Goal: Information Seeking & Learning: Learn about a topic

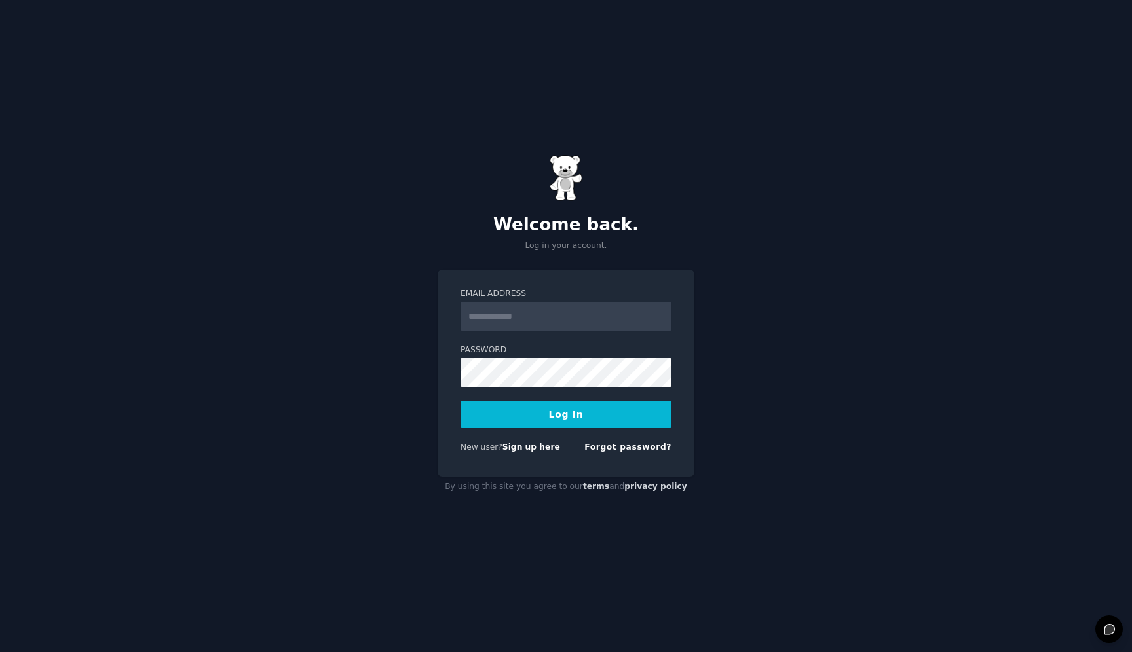
click at [536, 324] on input "Email Address" at bounding box center [566, 316] width 211 height 29
click at [534, 325] on input "**********" at bounding box center [566, 316] width 211 height 29
type input "**********"
click at [461, 401] on button "Log In" at bounding box center [566, 415] width 211 height 28
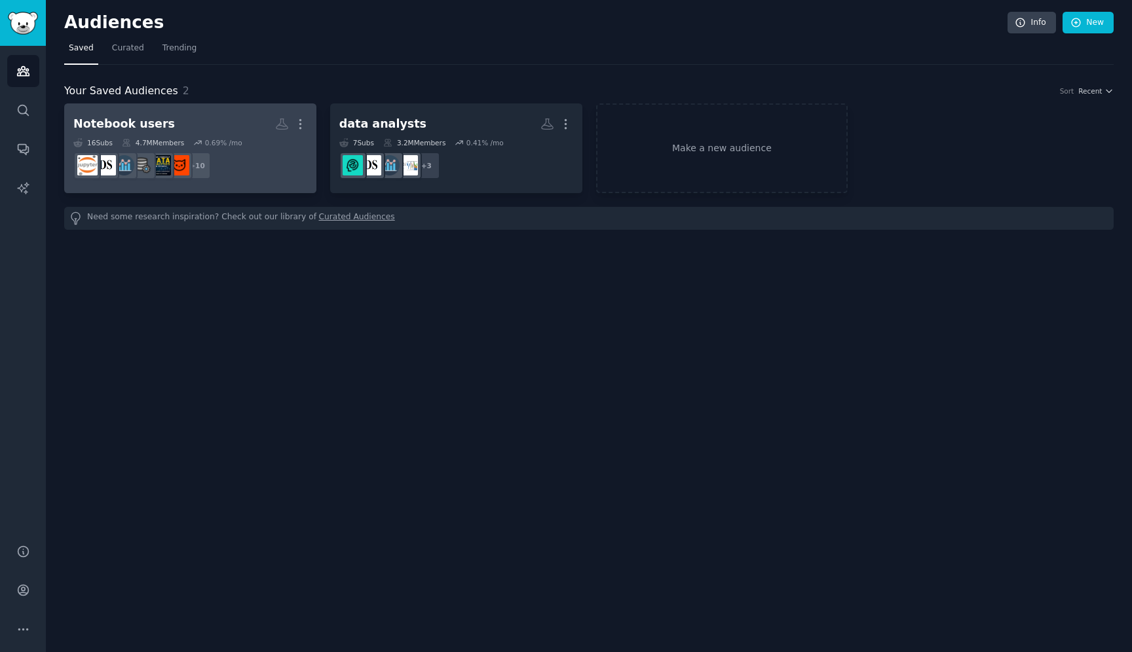
click at [192, 122] on h2 "Notebook users More" at bounding box center [190, 124] width 234 height 23
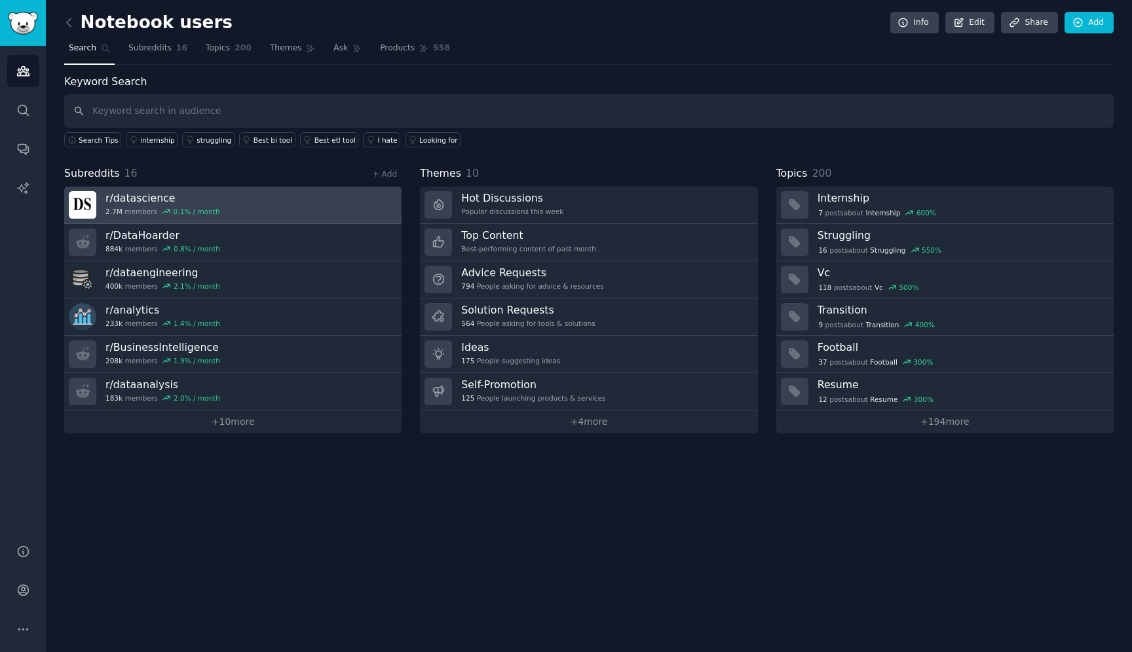
click at [160, 198] on h3 "r/ datascience" at bounding box center [162, 198] width 115 height 14
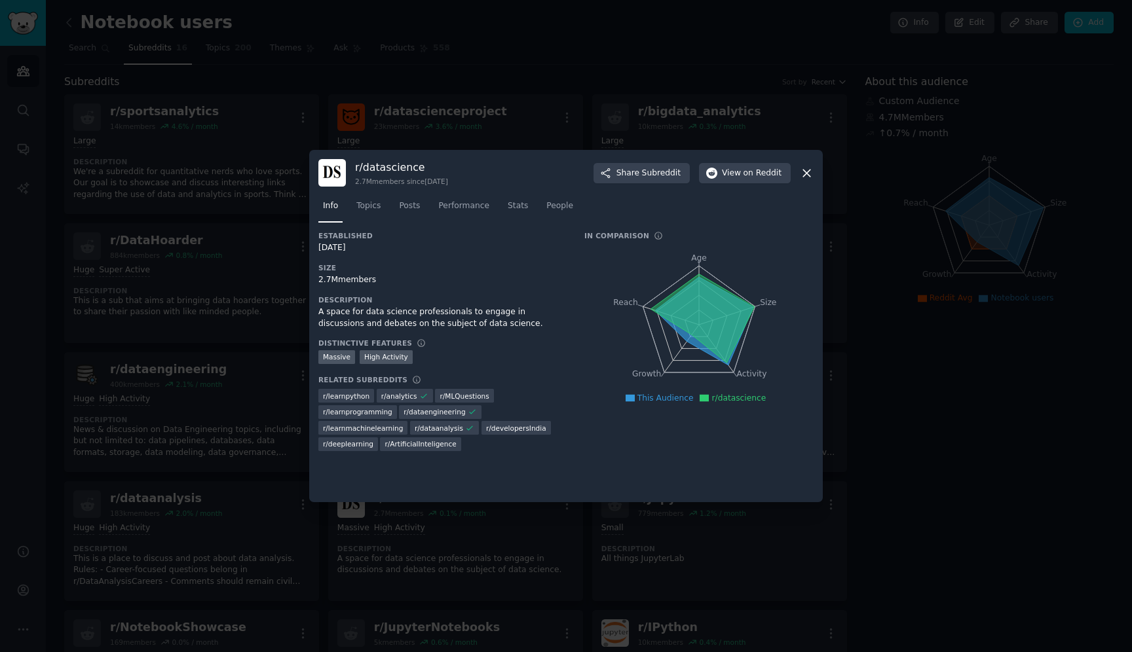
click at [129, 259] on div at bounding box center [566, 326] width 1132 height 652
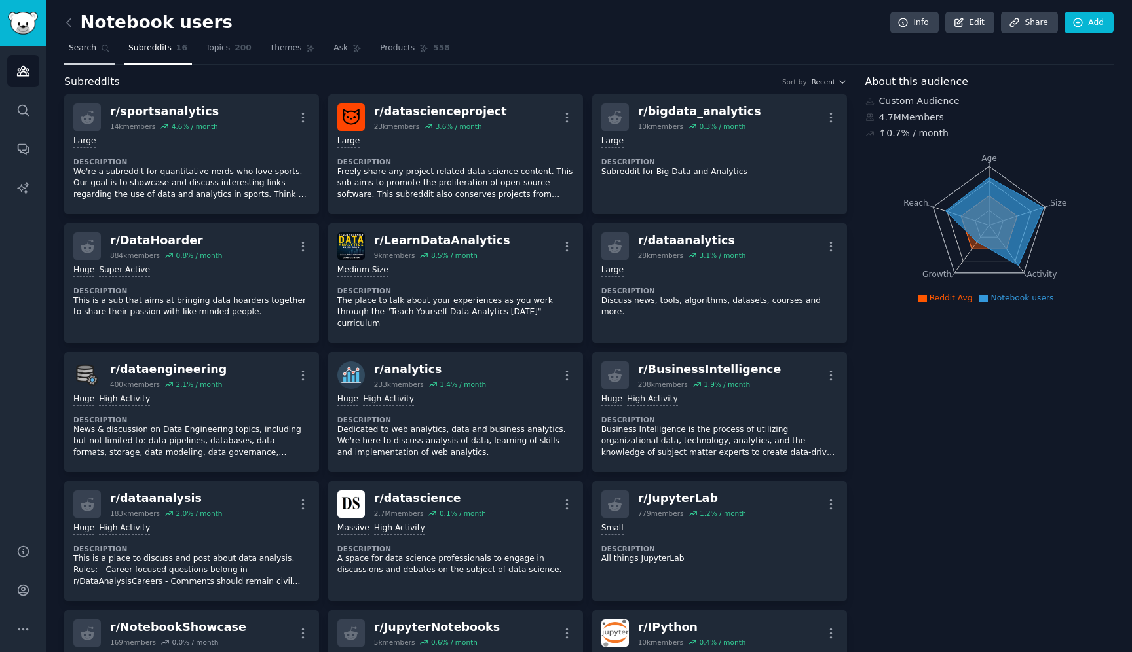
click at [81, 45] on span "Search" at bounding box center [83, 49] width 28 height 12
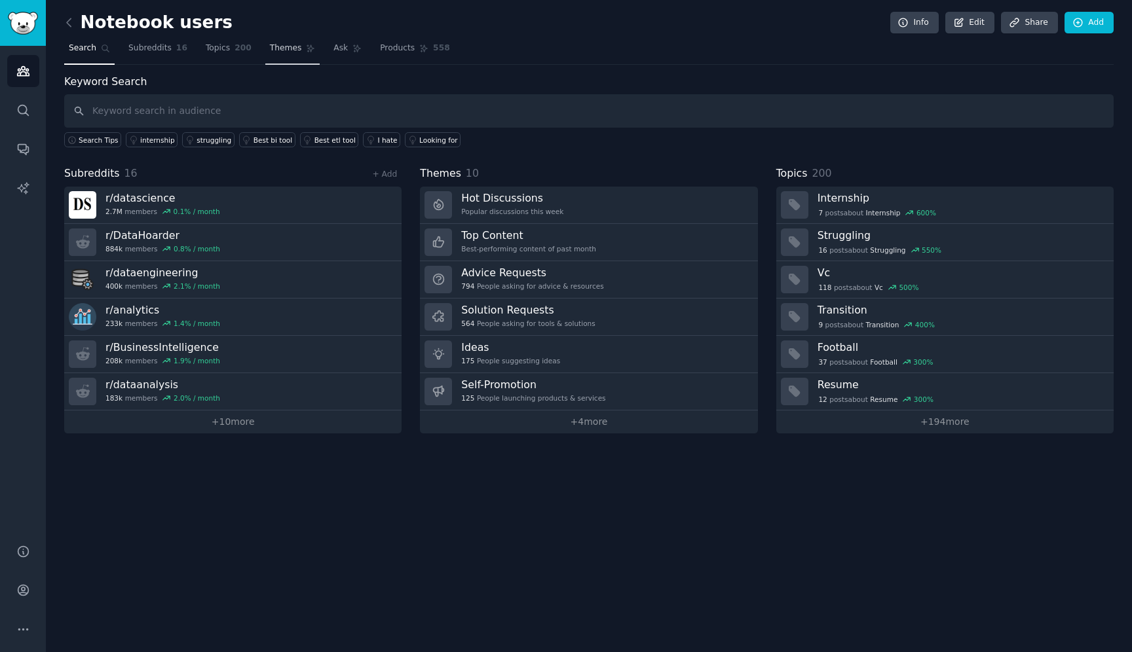
click at [306, 52] on icon at bounding box center [310, 48] width 9 height 9
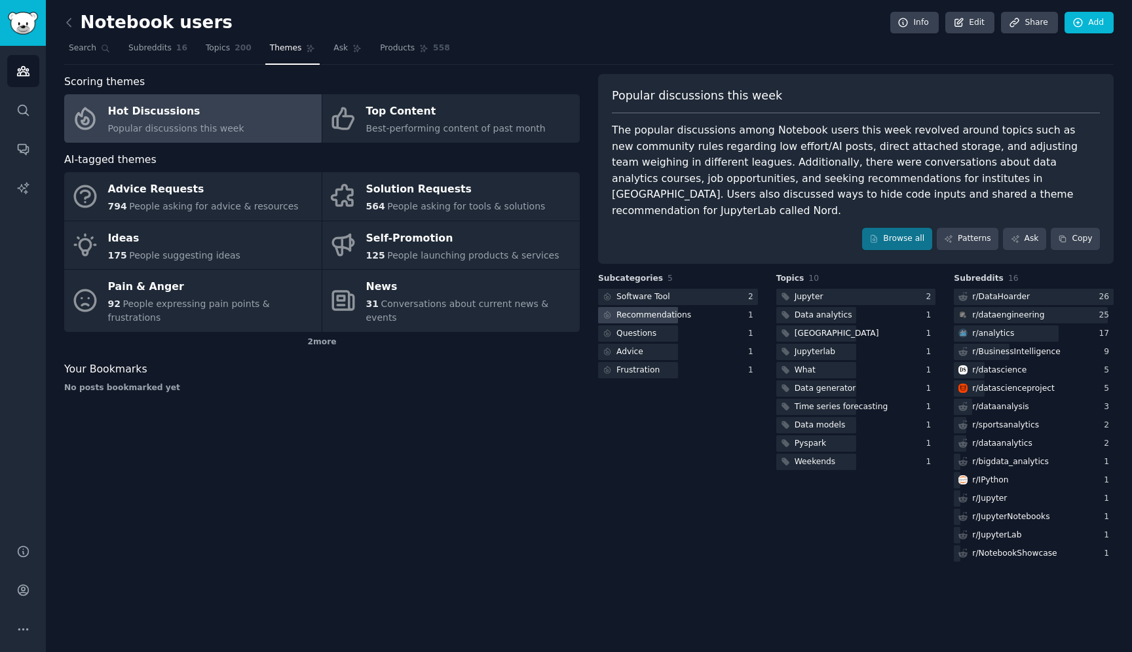
click at [666, 310] on div "Recommendations" at bounding box center [653, 316] width 75 height 12
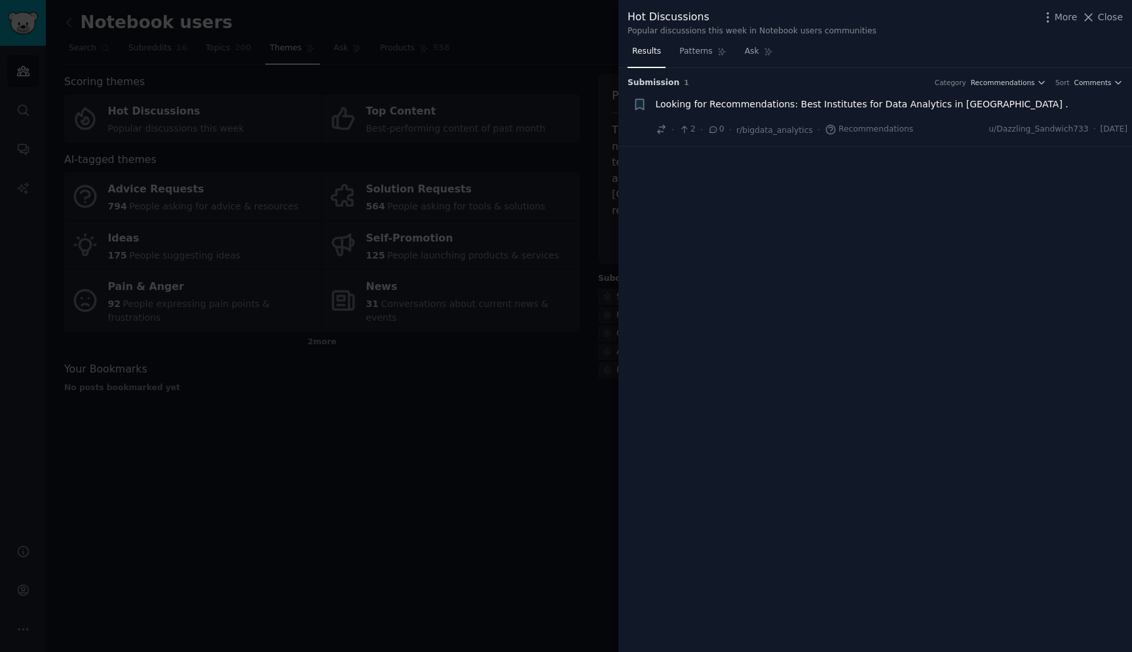
click at [582, 120] on div at bounding box center [566, 326] width 1132 height 652
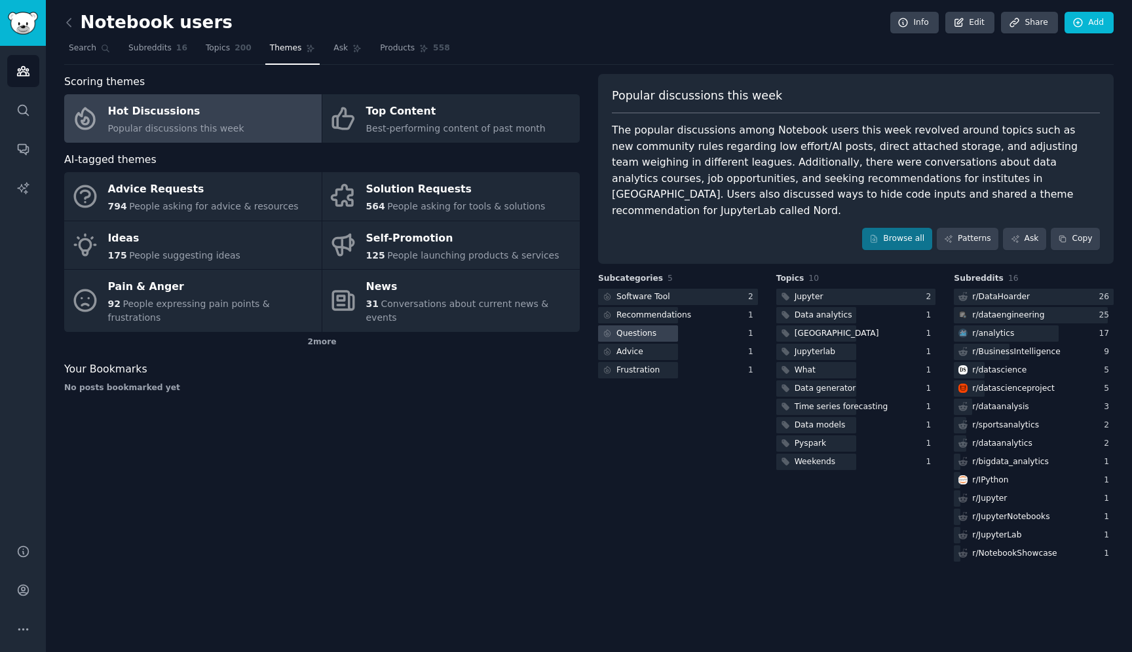
click at [659, 326] on div at bounding box center [638, 334] width 80 height 16
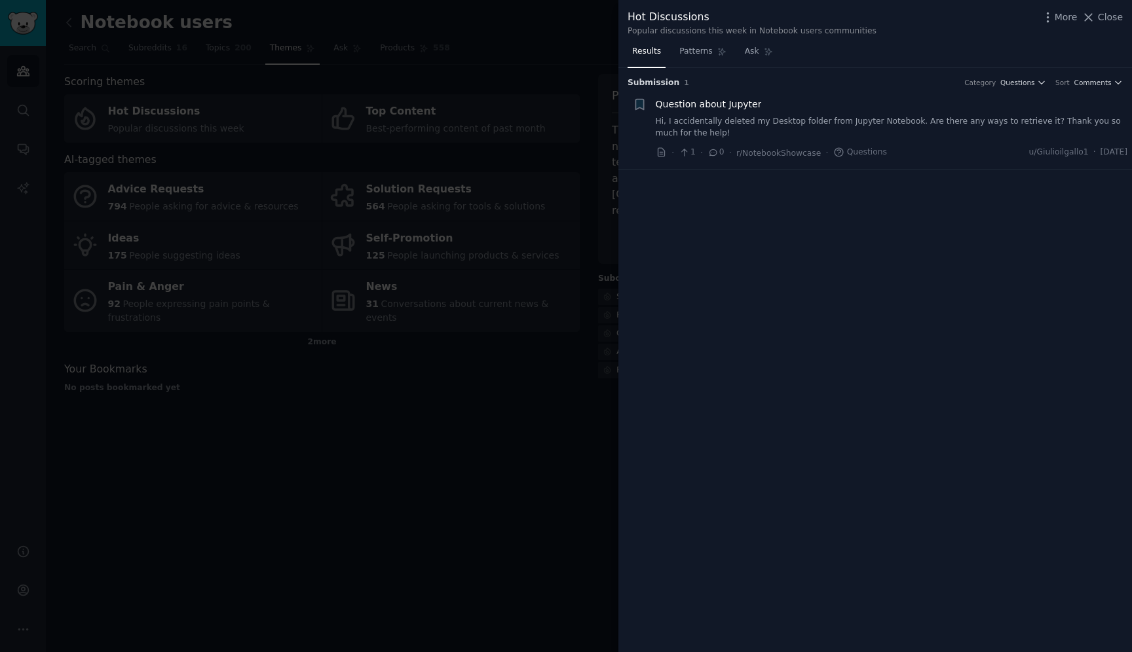
click at [577, 341] on div at bounding box center [566, 326] width 1132 height 652
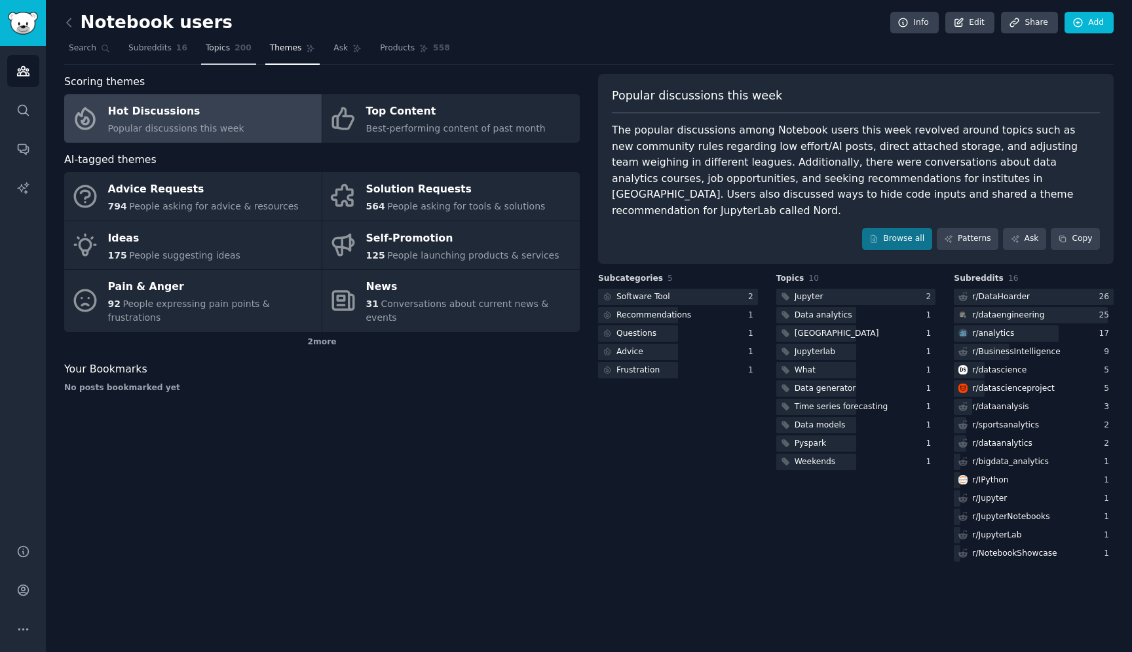
click at [218, 47] on span "Topics" at bounding box center [218, 49] width 24 height 12
